Goal: Transaction & Acquisition: Purchase product/service

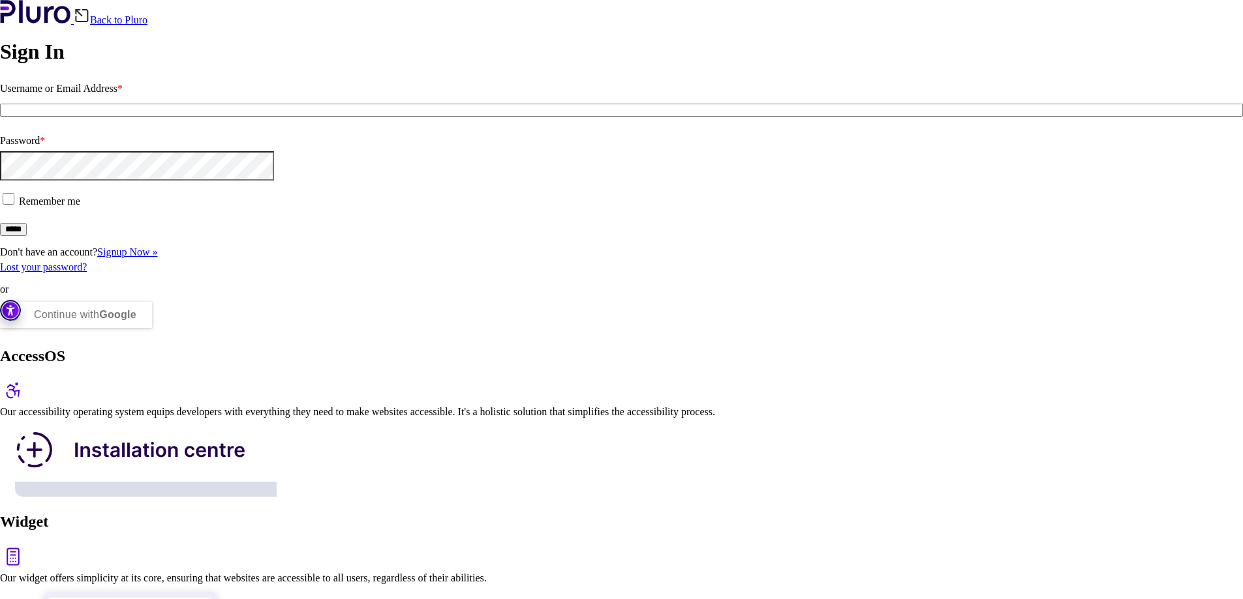
type input "**********"
click at [27, 236] on input "*****" at bounding box center [13, 229] width 27 height 13
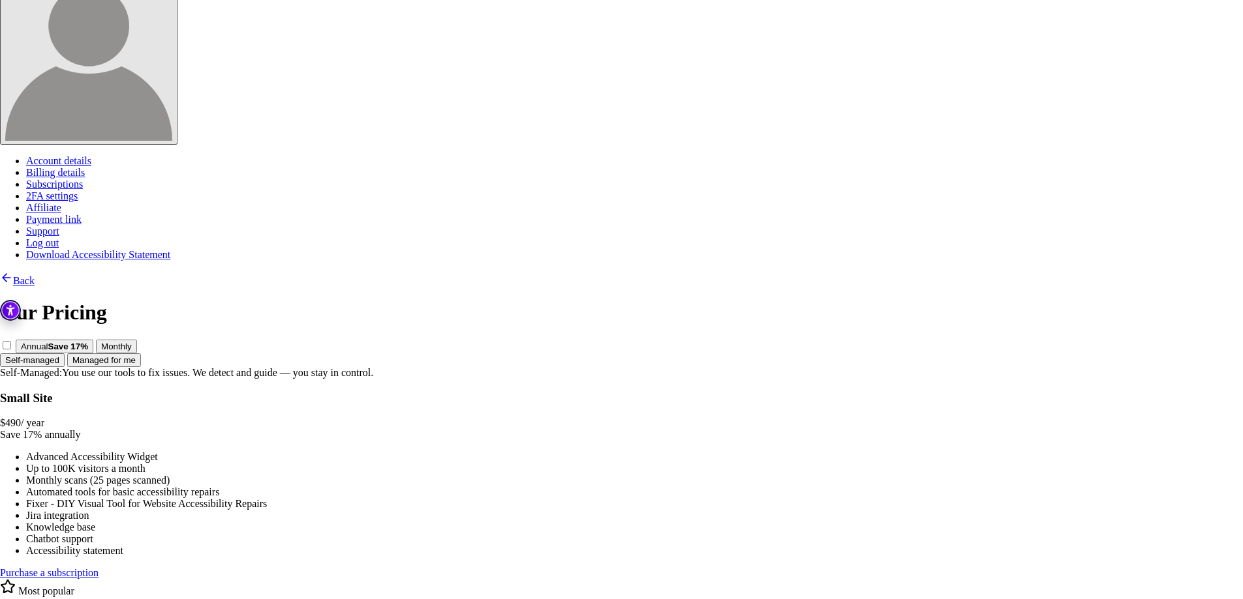
scroll to position [260, 0]
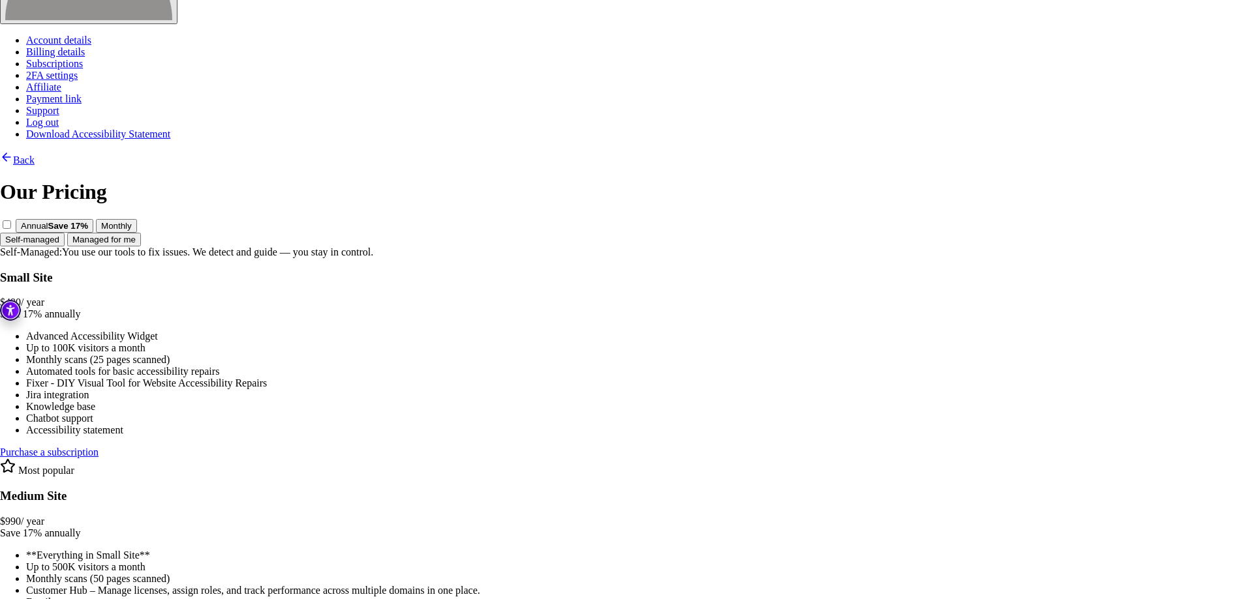
click at [98, 447] on link "Purchase a subscription" at bounding box center [49, 452] width 98 height 11
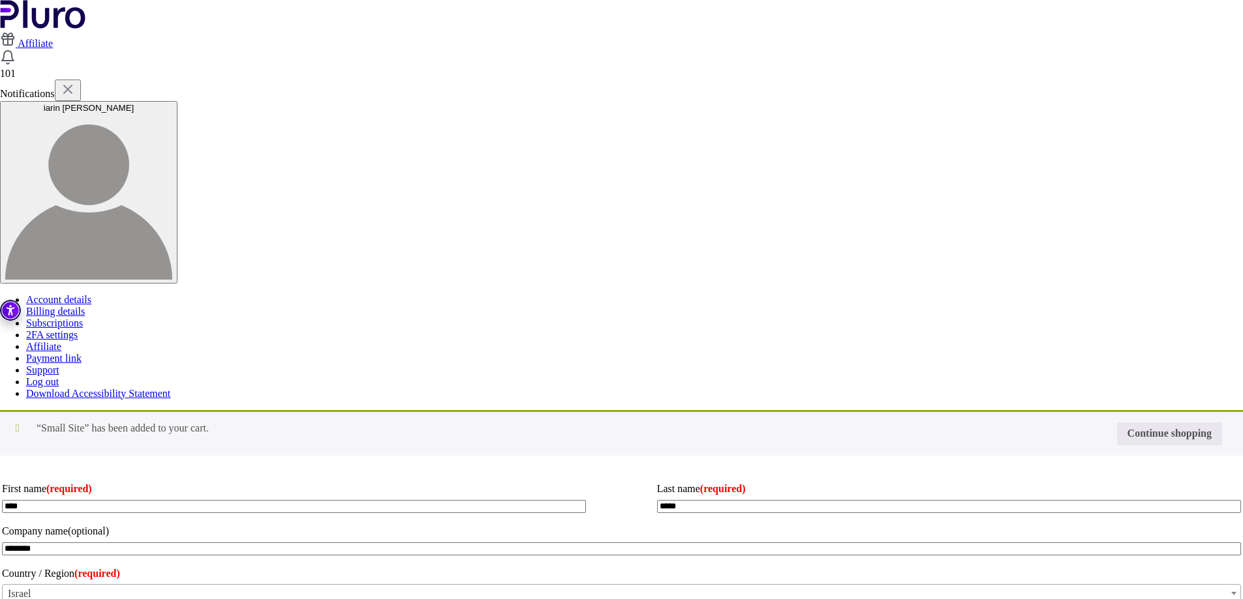
click at [0, 0] on input "Coupon:" at bounding box center [0, 0] width 0 height 0
type input "****"
click at [0, 0] on p "Apply coupon" at bounding box center [0, 0] width 0 height 0
click at [0, 0] on button "Apply coupon" at bounding box center [0, 0] width 0 height 0
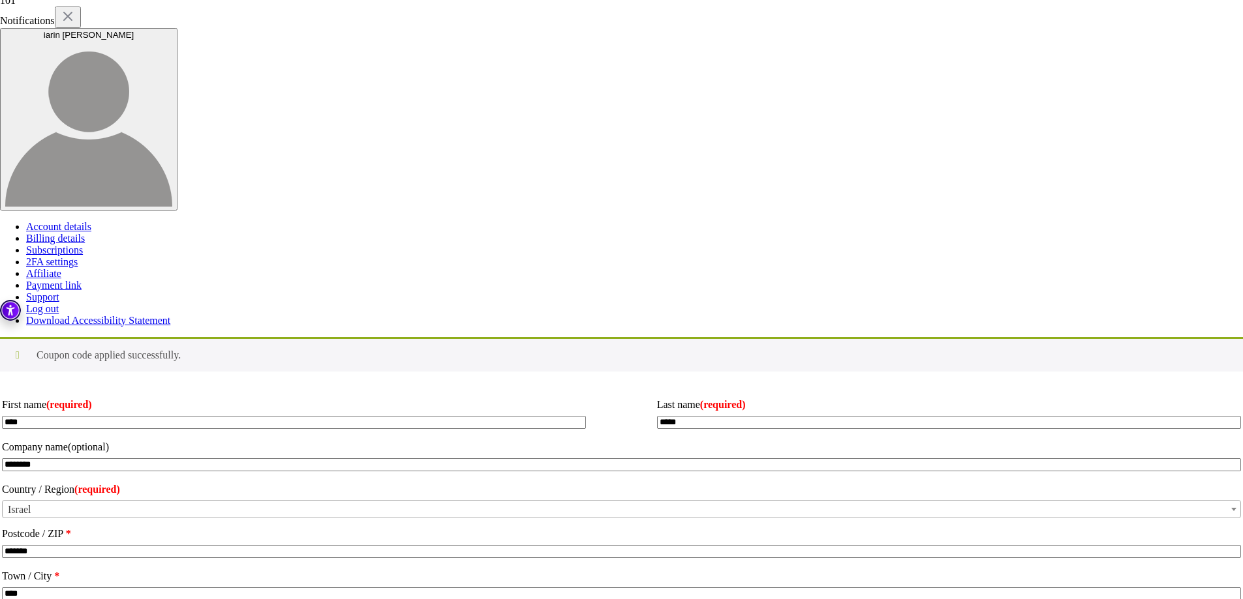
scroll to position [196, 0]
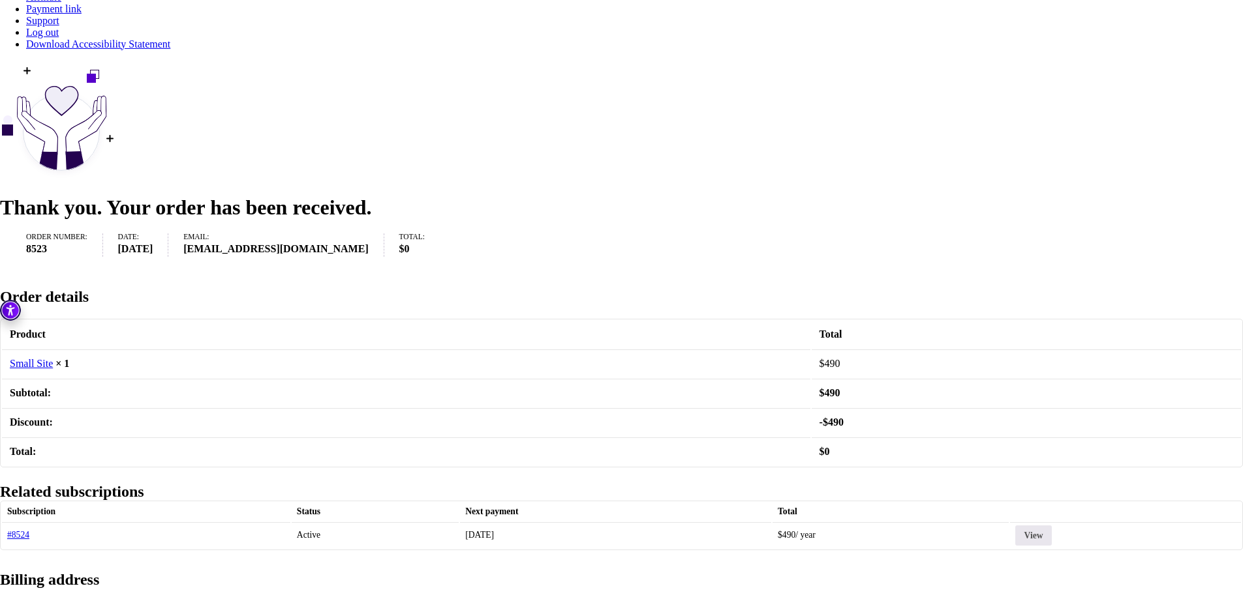
scroll to position [372, 0]
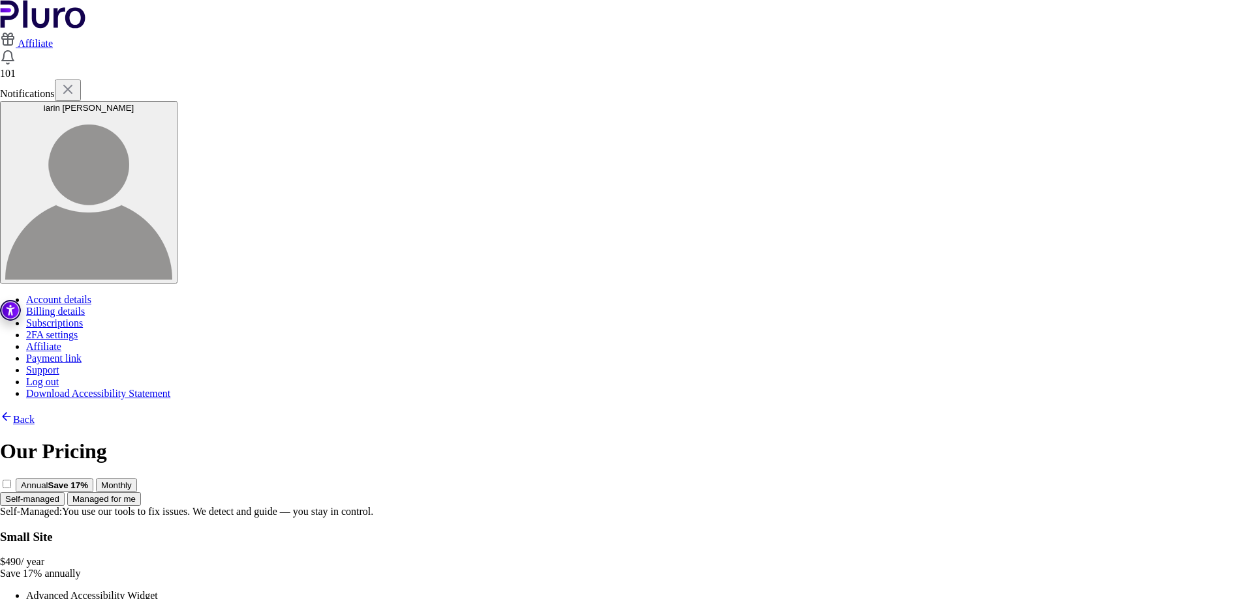
click at [376, 556] on div "$ 490 / year" at bounding box center [621, 562] width 1243 height 12
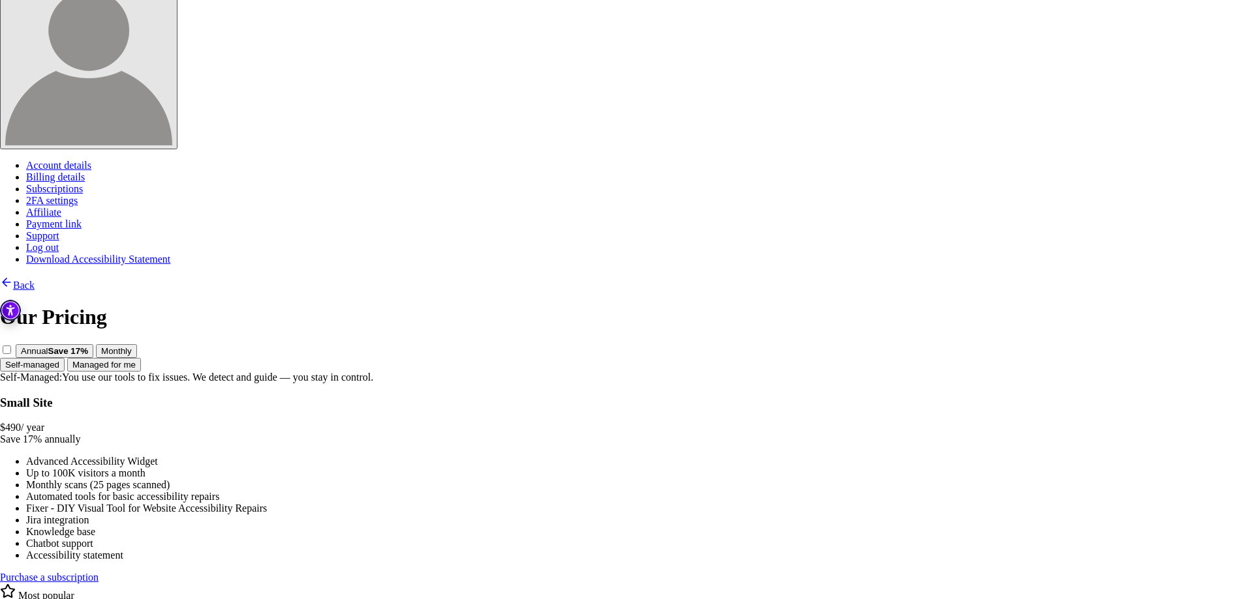
scroll to position [260, 0]
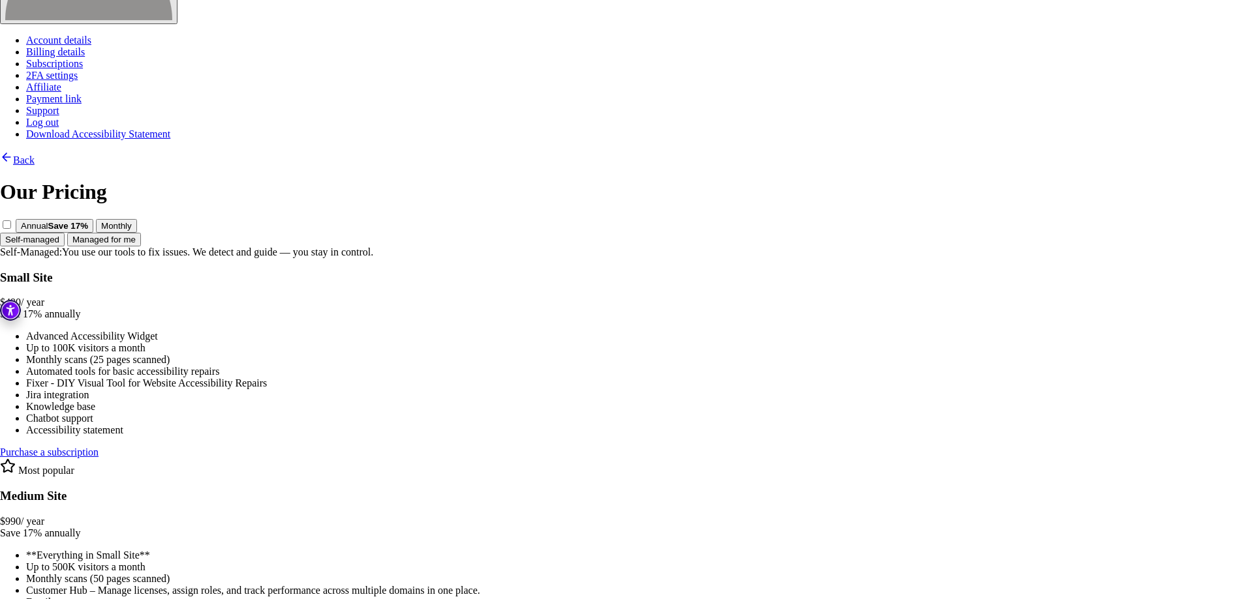
click at [98, 447] on link "Purchase a subscription" at bounding box center [49, 452] width 98 height 11
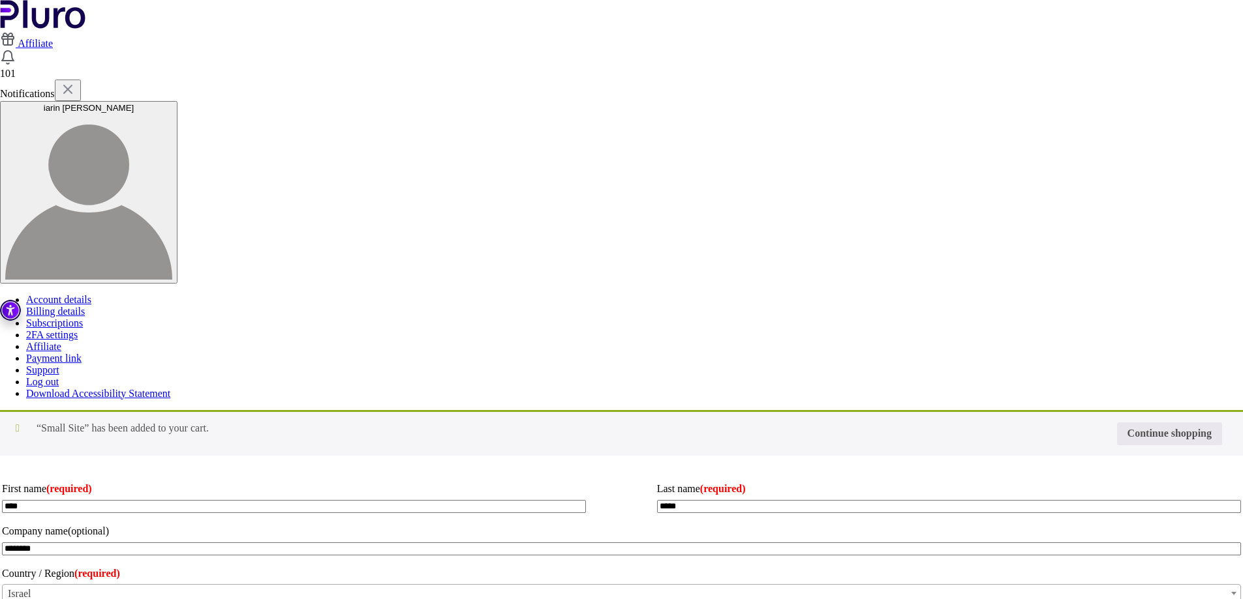
click at [0, 0] on input "Coupon:" at bounding box center [0, 0] width 0 height 0
type input "****"
click at [0, 0] on button "Apply coupon" at bounding box center [0, 0] width 0 height 0
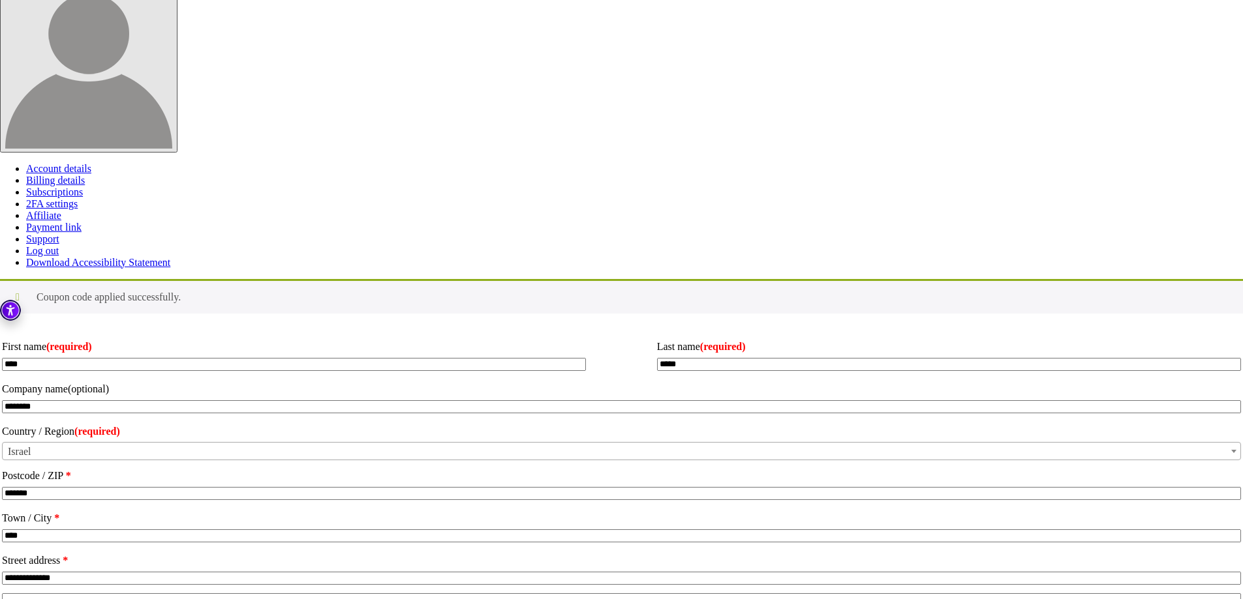
scroll to position [310, 0]
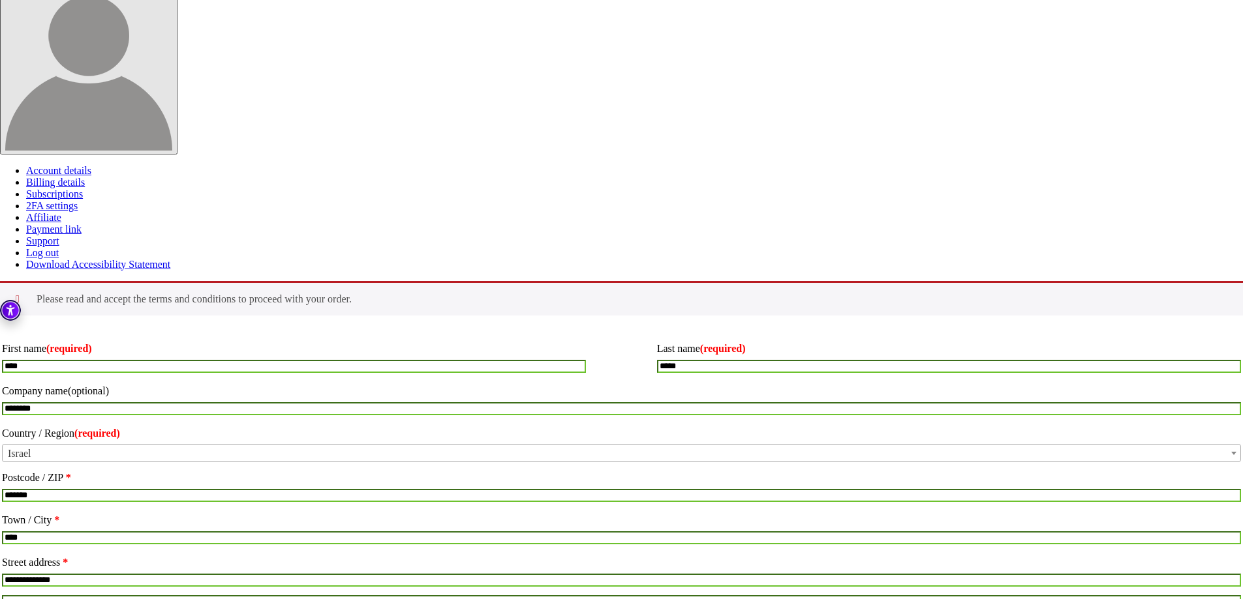
scroll to position [127, 0]
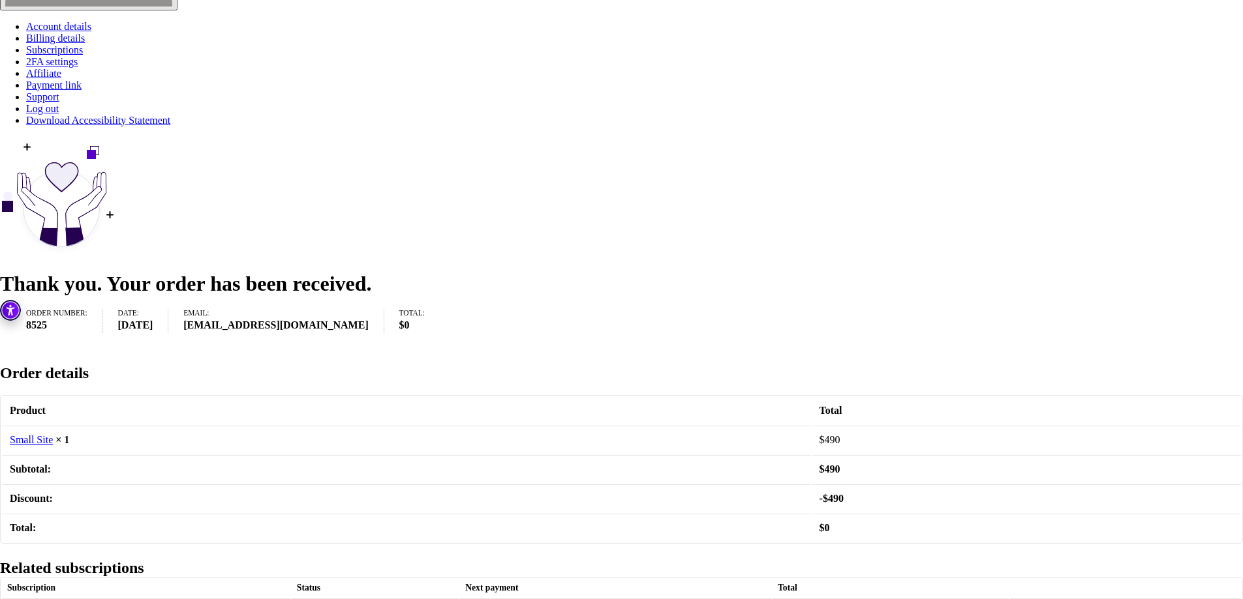
scroll to position [372, 0]
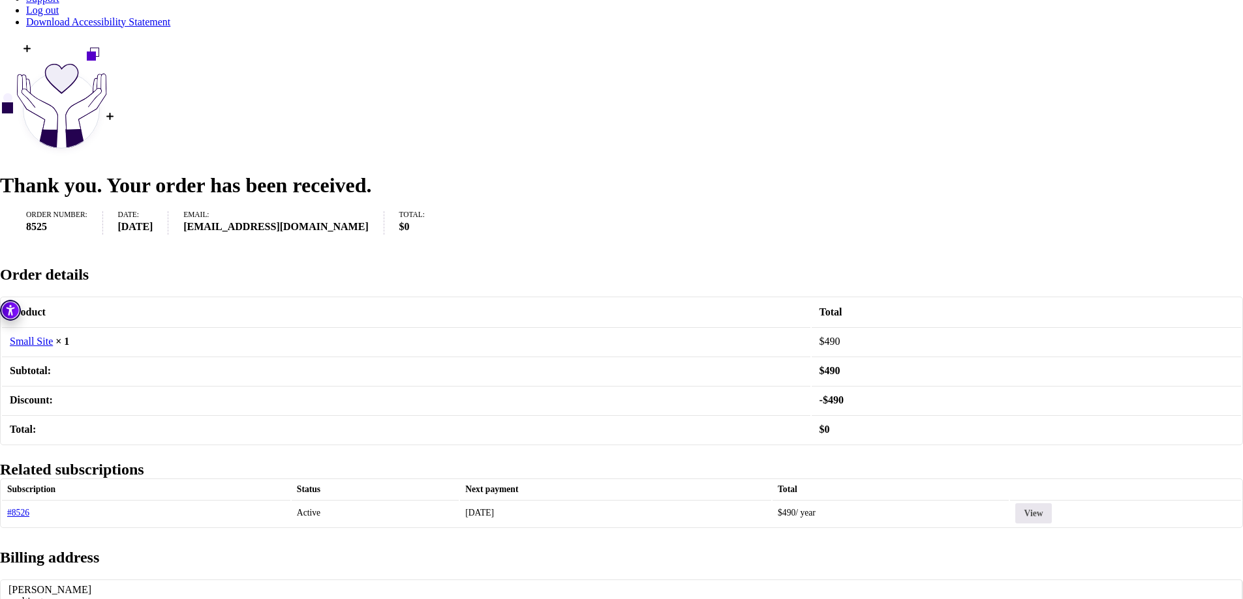
drag, startPoint x: 902, startPoint y: 554, endPoint x: 887, endPoint y: 545, distance: 17.2
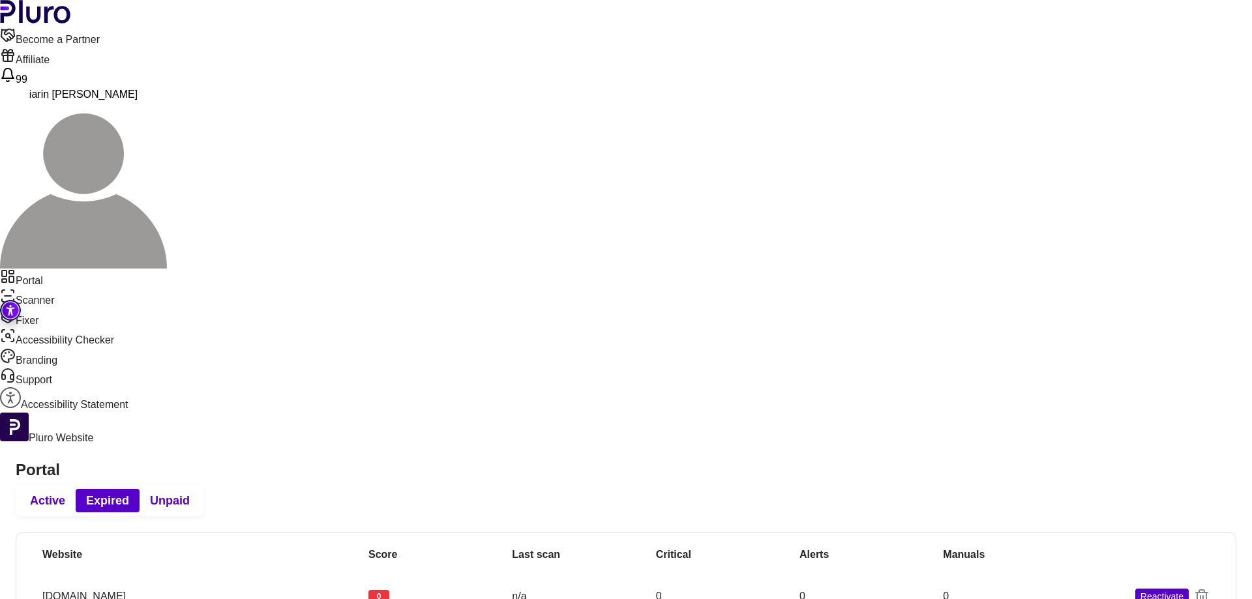
drag, startPoint x: 680, startPoint y: 404, endPoint x: 681, endPoint y: 389, distance: 14.4
